Goal: Transaction & Acquisition: Purchase product/service

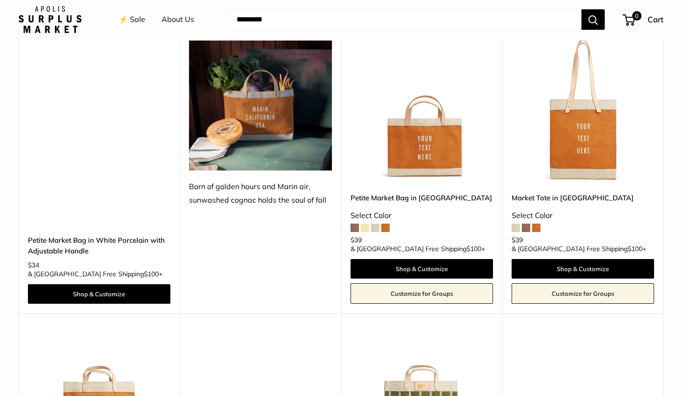
scroll to position [1337, 0]
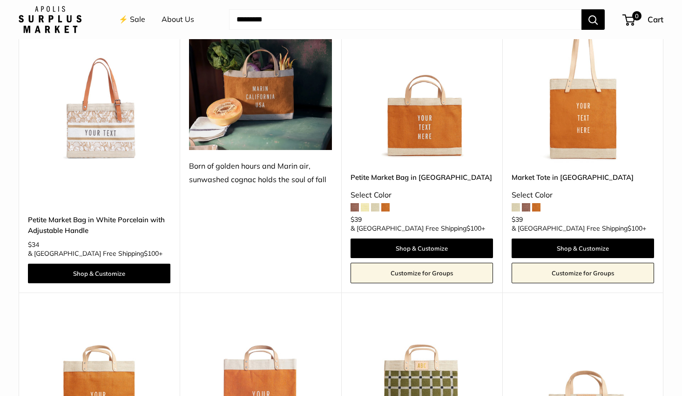
click at [353, 203] on span at bounding box center [355, 207] width 8 height 8
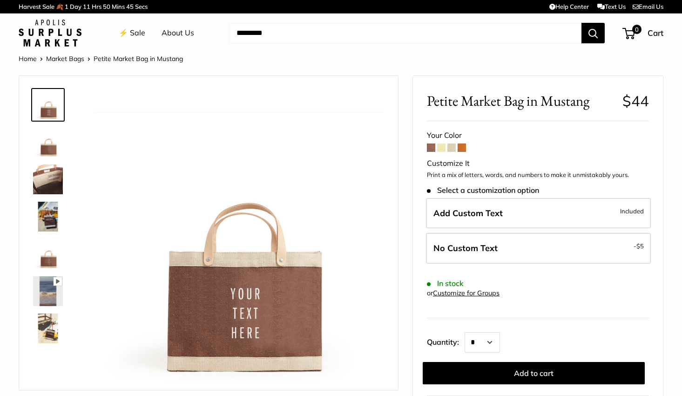
click at [432, 150] on span at bounding box center [431, 147] width 8 height 8
click at [443, 150] on span at bounding box center [441, 147] width 8 height 8
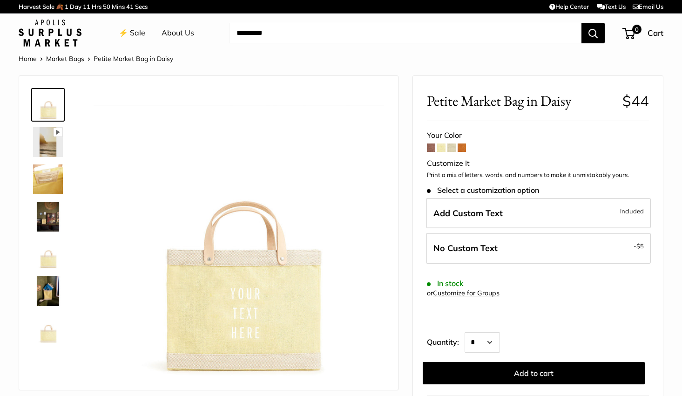
click at [450, 149] on span at bounding box center [452, 147] width 8 height 8
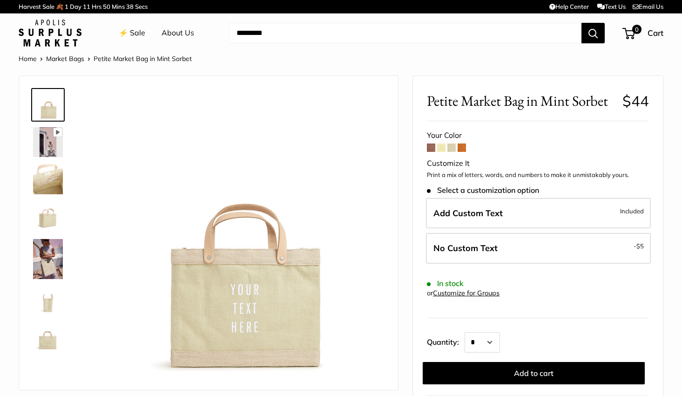
click at [465, 148] on span at bounding box center [462, 147] width 8 height 8
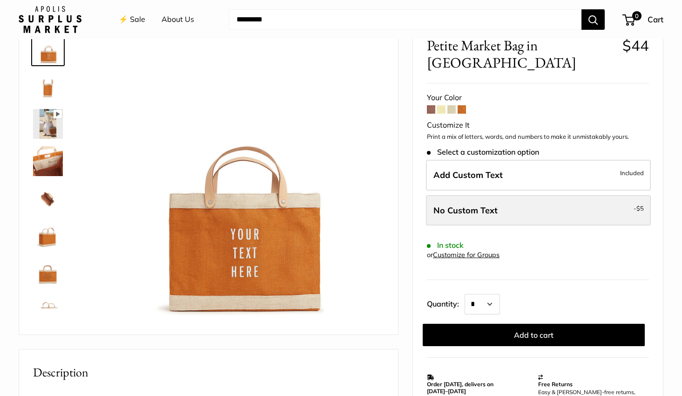
scroll to position [59, 0]
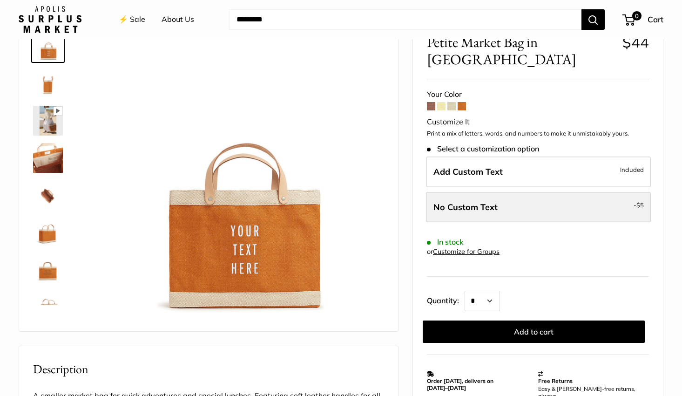
click at [475, 202] on span "No Custom Text" at bounding box center [466, 207] width 64 height 11
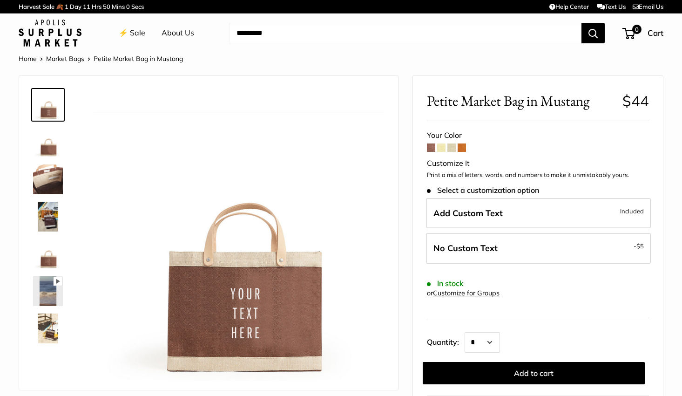
click at [137, 31] on link "⚡️ Sale" at bounding box center [132, 33] width 27 height 14
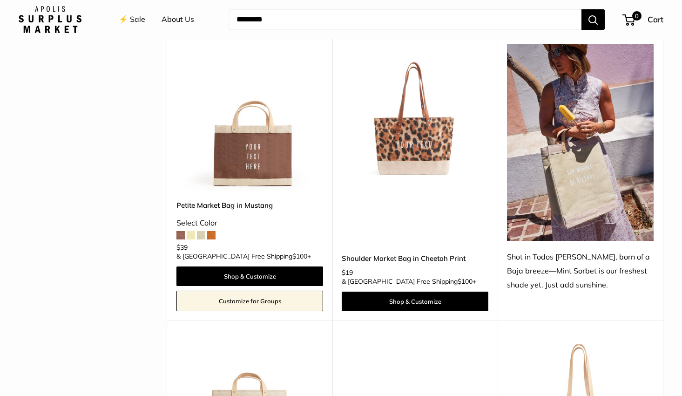
scroll to position [449, 0]
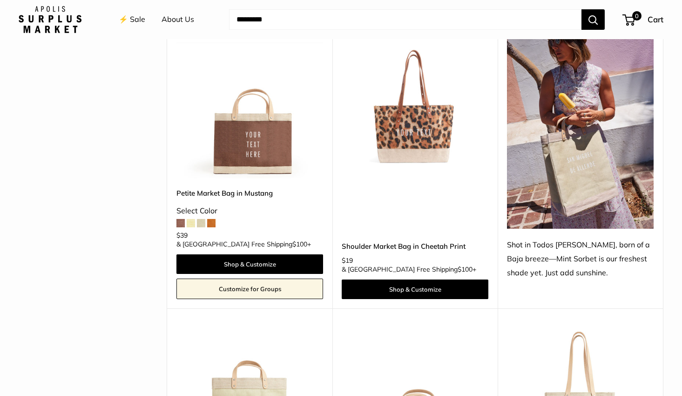
click at [181, 219] on span at bounding box center [180, 223] width 8 height 8
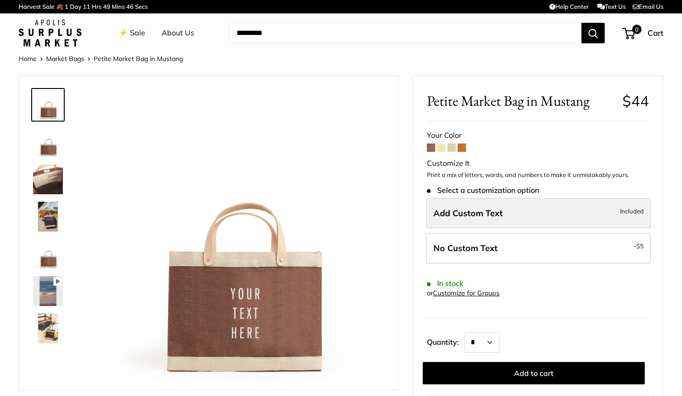
click at [445, 214] on span "Add Custom Text" at bounding box center [468, 213] width 69 height 11
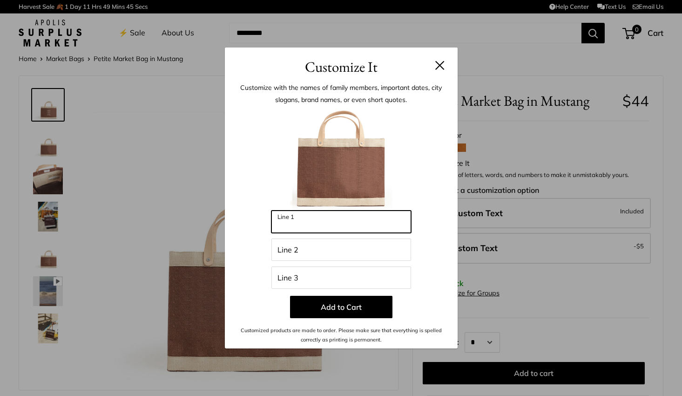
click at [330, 227] on input "Line 1" at bounding box center [341, 221] width 140 height 22
type input "*"
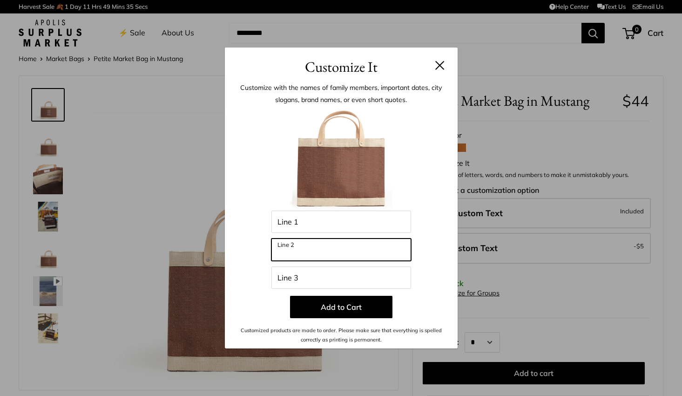
click at [294, 252] on input "Line 2" at bounding box center [341, 249] width 140 height 22
type input "***"
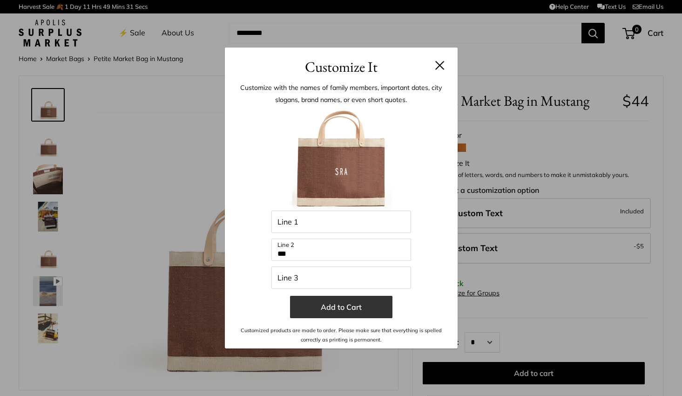
click at [371, 312] on button "Add to Cart" at bounding box center [341, 307] width 102 height 22
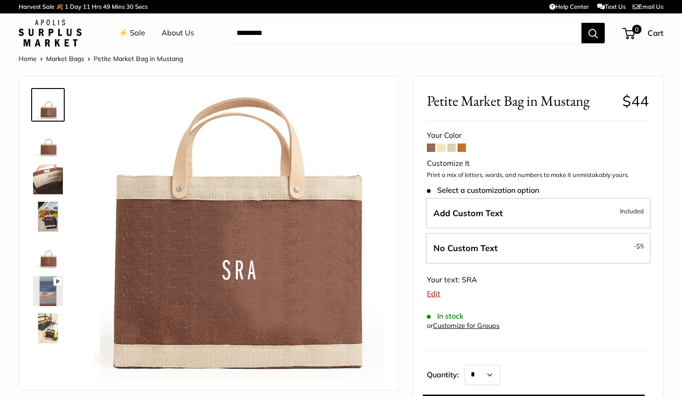
scroll to position [5, 0]
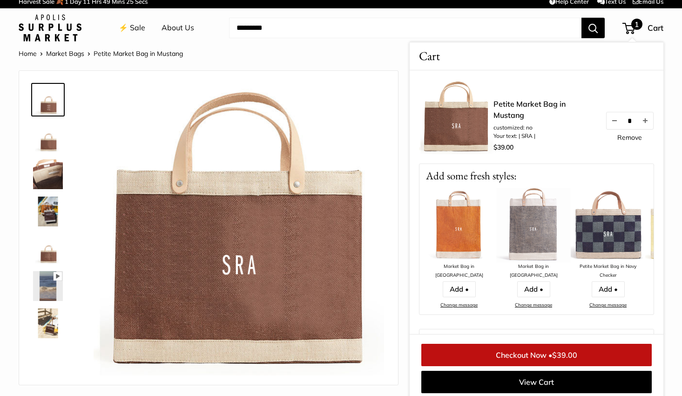
drag, startPoint x: 43, startPoint y: 180, endPoint x: 42, endPoint y: 192, distance: 12.2
click at [43, 180] on img at bounding box center [48, 174] width 30 height 30
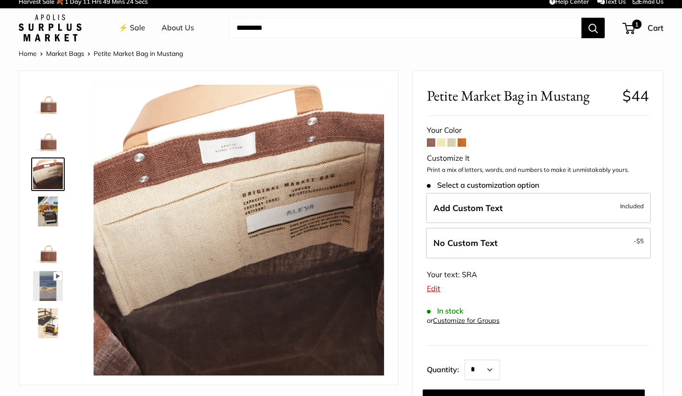
click at [44, 210] on img at bounding box center [48, 212] width 30 height 30
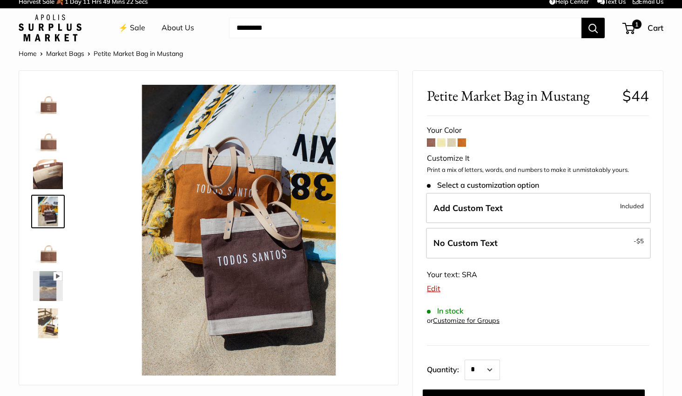
click at [47, 253] on img at bounding box center [48, 249] width 30 height 30
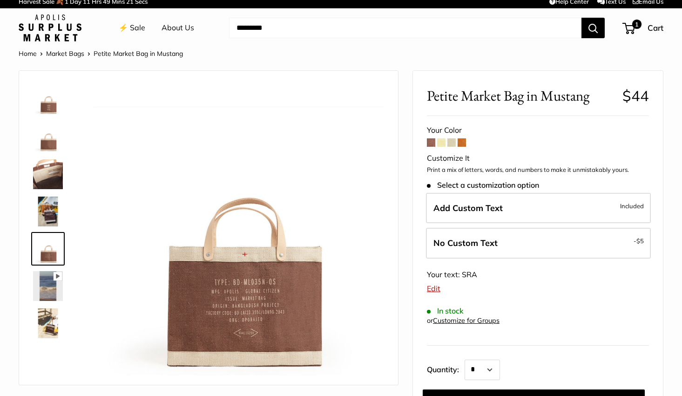
click at [59, 294] on img at bounding box center [48, 286] width 30 height 30
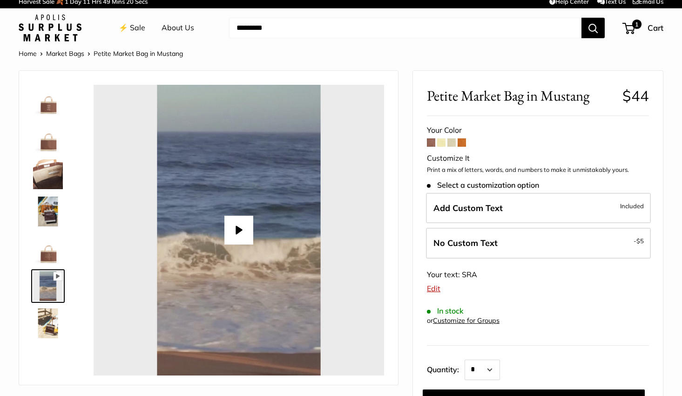
click at [51, 321] on img at bounding box center [48, 323] width 30 height 30
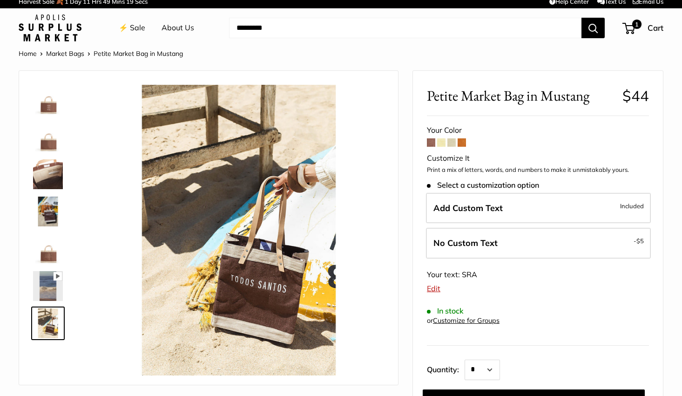
type input "****"
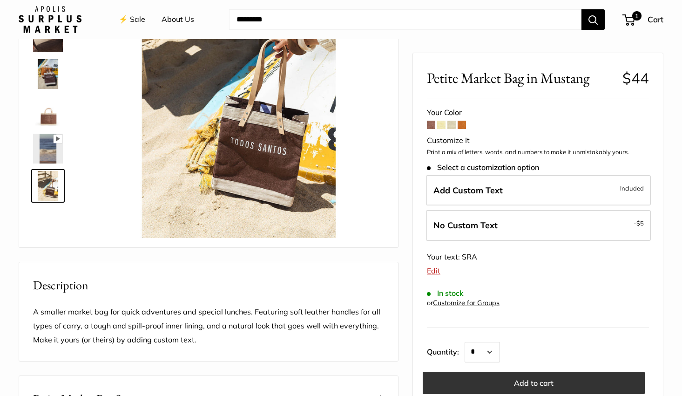
scroll to position [141, 0]
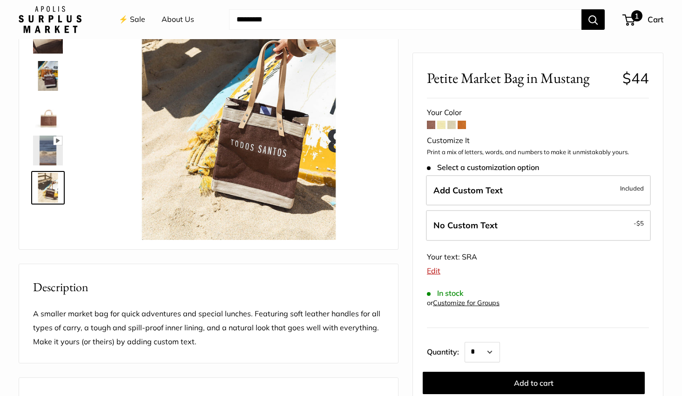
click at [640, 22] on div "1 Cart" at bounding box center [644, 19] width 40 height 15
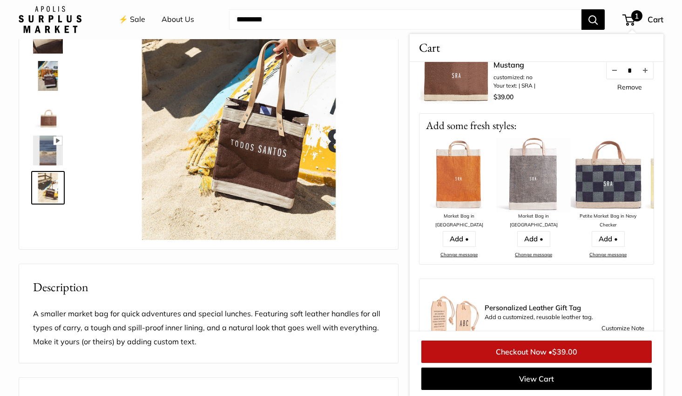
scroll to position [69, 0]
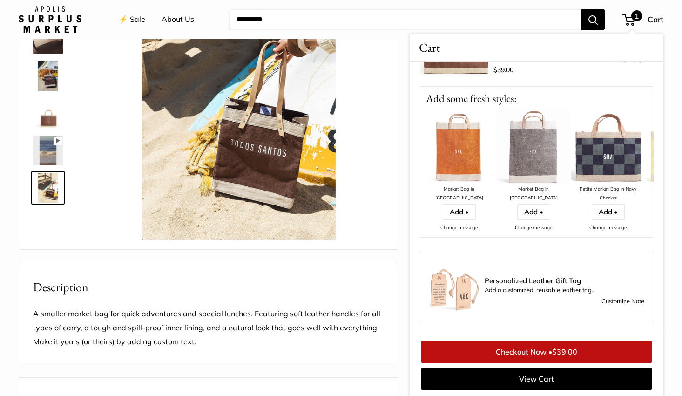
click at [567, 350] on span "$39.00" at bounding box center [564, 351] width 25 height 9
